Goal: Task Accomplishment & Management: Use online tool/utility

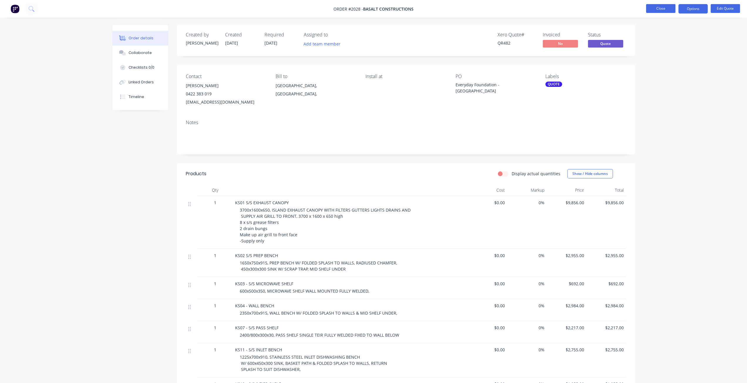
click at [656, 11] on button "Close" at bounding box center [660, 8] width 29 height 9
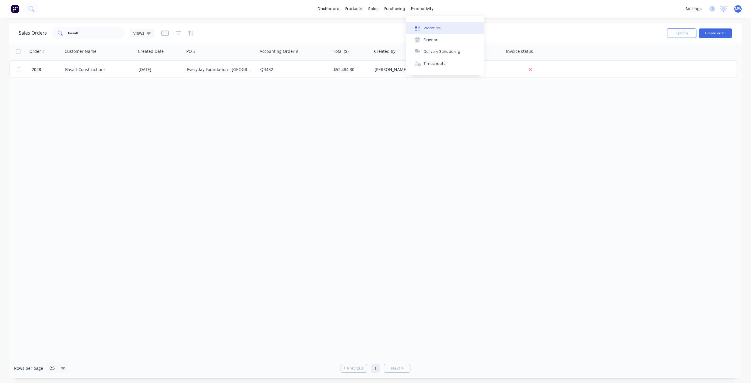
click at [434, 31] on div "Workflow" at bounding box center [433, 28] width 18 height 5
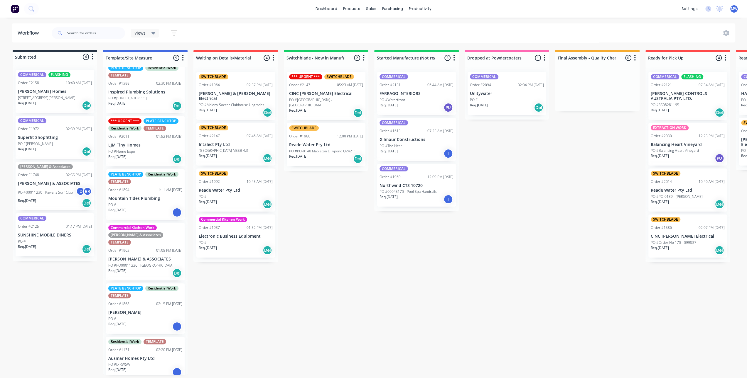
scroll to position [117, 0]
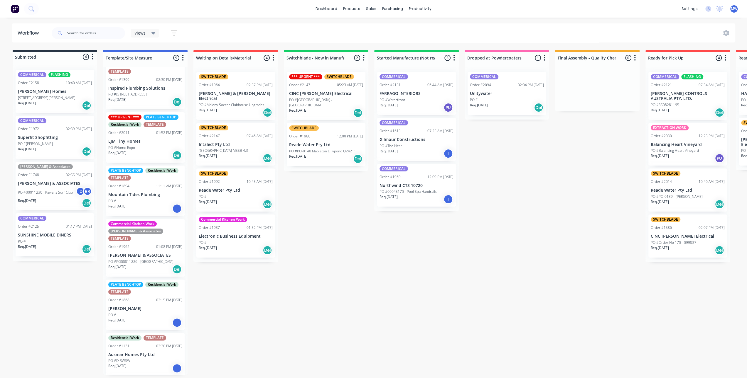
click at [144, 253] on p "HILLER & ASSOCIATES" at bounding box center [145, 255] width 74 height 5
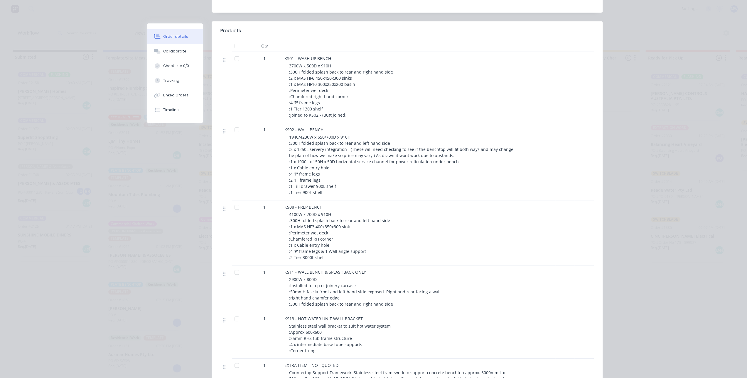
scroll to position [264, 0]
